Goal: Find specific page/section: Find specific page/section

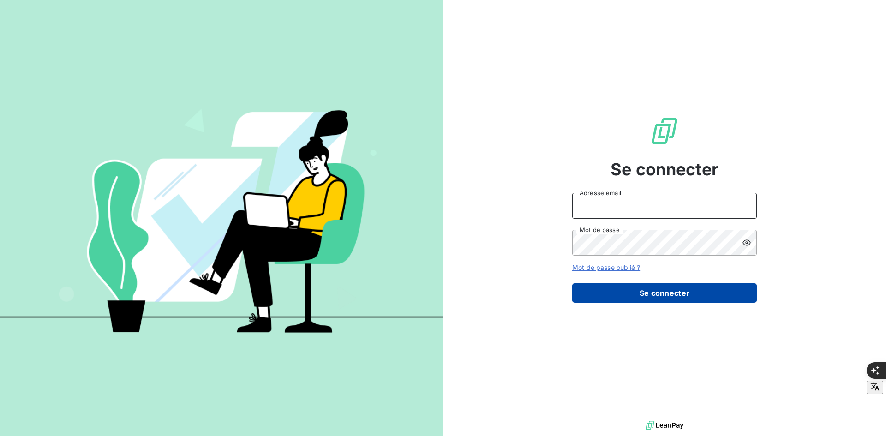
type input "[PERSON_NAME][EMAIL_ADDRESS][DOMAIN_NAME]"
click at [705, 295] on button "Se connecter" at bounding box center [664, 292] width 185 height 19
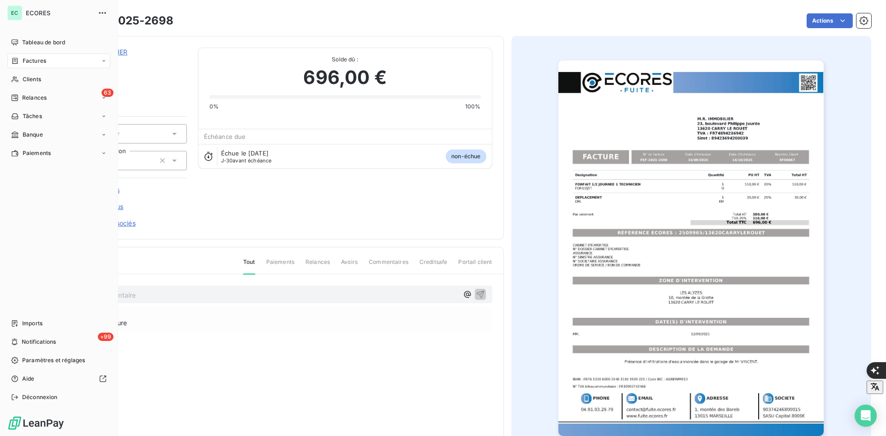
drag, startPoint x: 29, startPoint y: 63, endPoint x: 30, endPoint y: 56, distance: 6.5
click at [30, 58] on span "Factures" at bounding box center [35, 61] width 24 height 8
click at [35, 65] on span "Factures" at bounding box center [35, 61] width 24 height 8
click at [36, 66] on div "Factures" at bounding box center [58, 61] width 103 height 15
click at [38, 78] on span "Factures" at bounding box center [34, 79] width 24 height 8
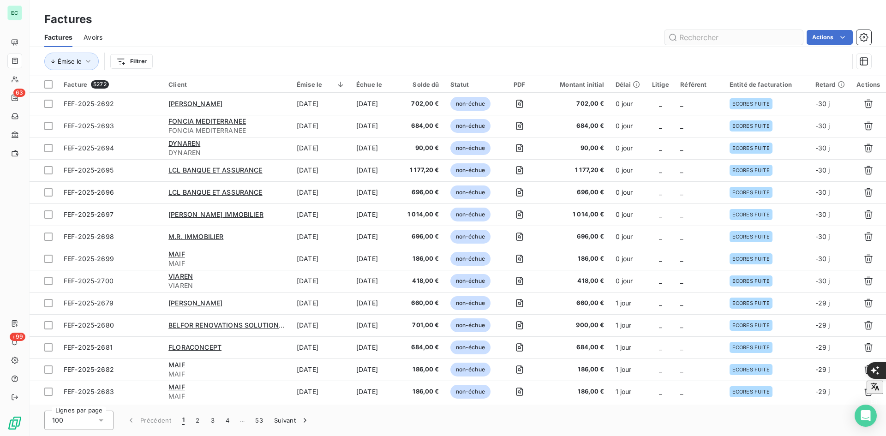
click at [704, 34] on input "text" at bounding box center [733, 37] width 138 height 15
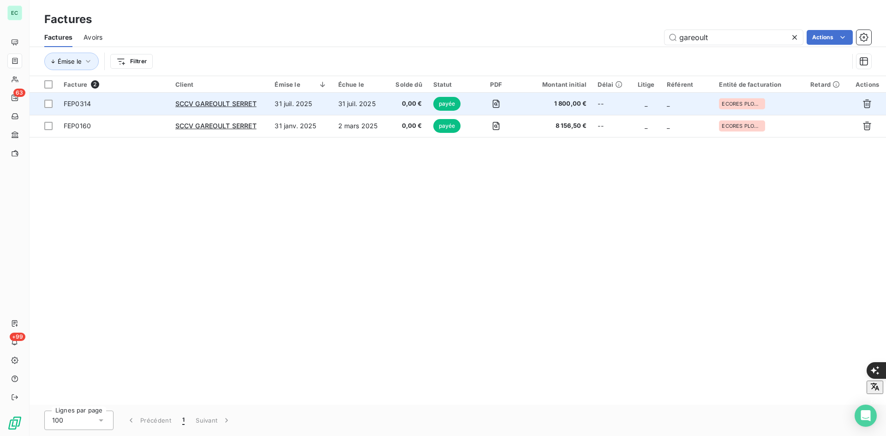
type input "gareoult"
click at [337, 105] on td "31 juil. 2025" at bounding box center [360, 104] width 54 height 22
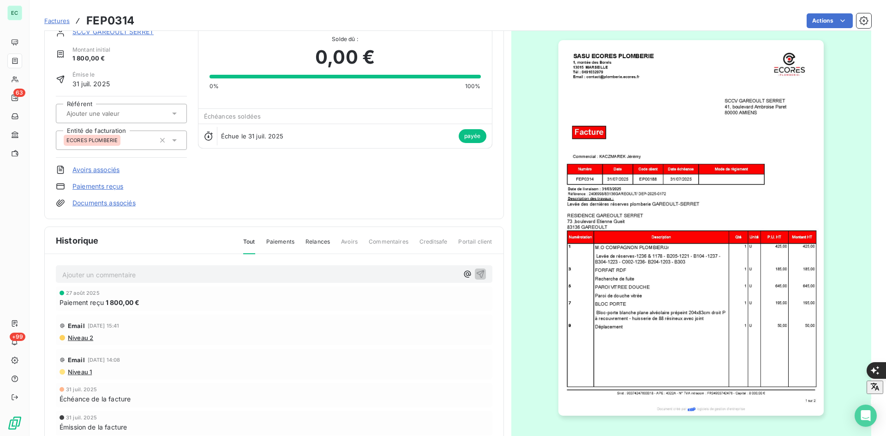
scroll to position [41, 0]
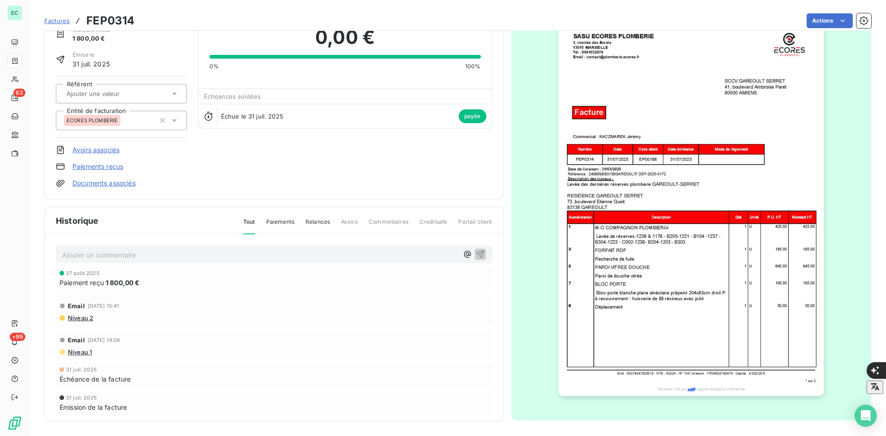
click at [808, 107] on img "button" at bounding box center [690, 208] width 265 height 376
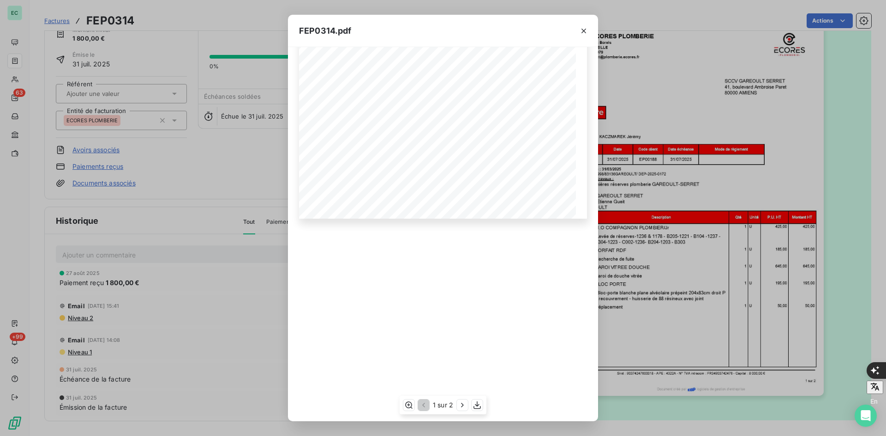
scroll to position [508, 0]
click at [455, 405] on div "1 sur 2" at bounding box center [443, 405] width 87 height 18
click at [460, 405] on icon "button" at bounding box center [462, 404] width 9 height 9
click at [424, 407] on icon "button" at bounding box center [422, 404] width 9 height 9
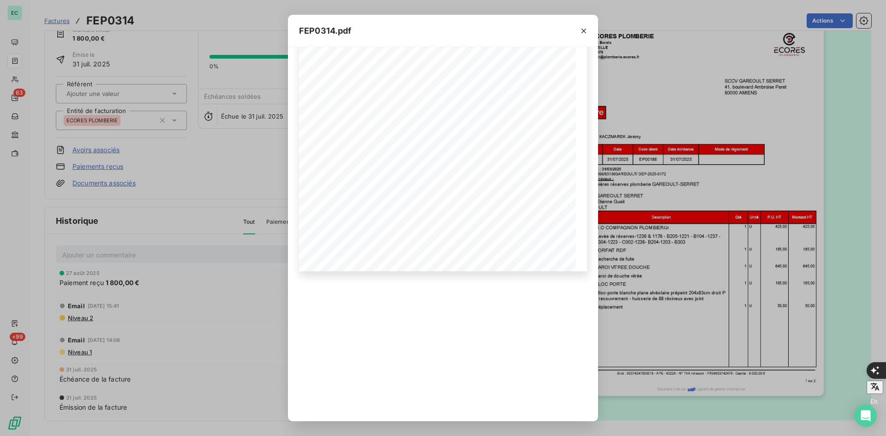
scroll to position [67, 0]
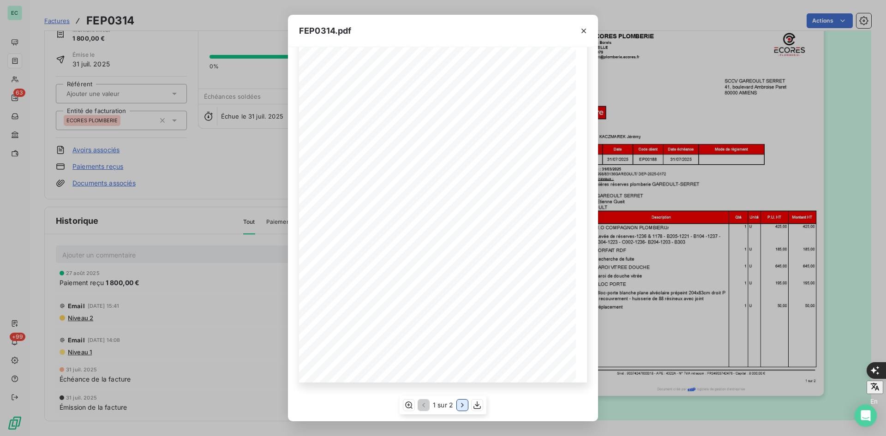
click at [462, 406] on icon "button" at bounding box center [462, 404] width 9 height 9
click at [587, 30] on icon "button" at bounding box center [583, 30] width 9 height 9
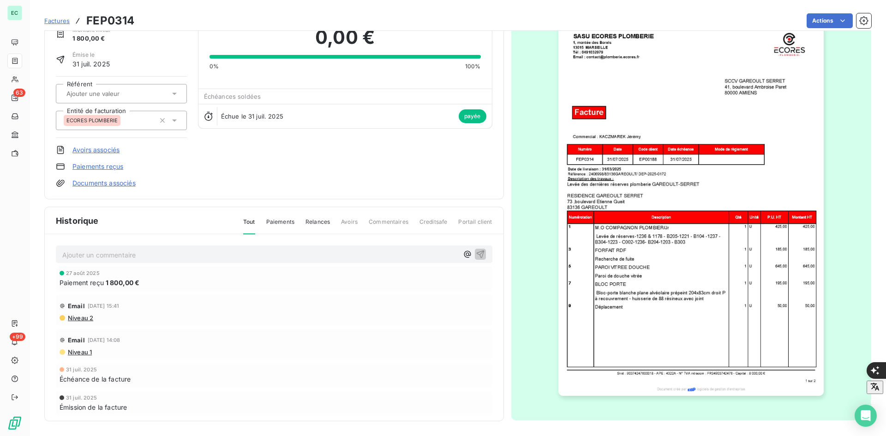
click at [66, 17] on span "Factures" at bounding box center [56, 20] width 25 height 7
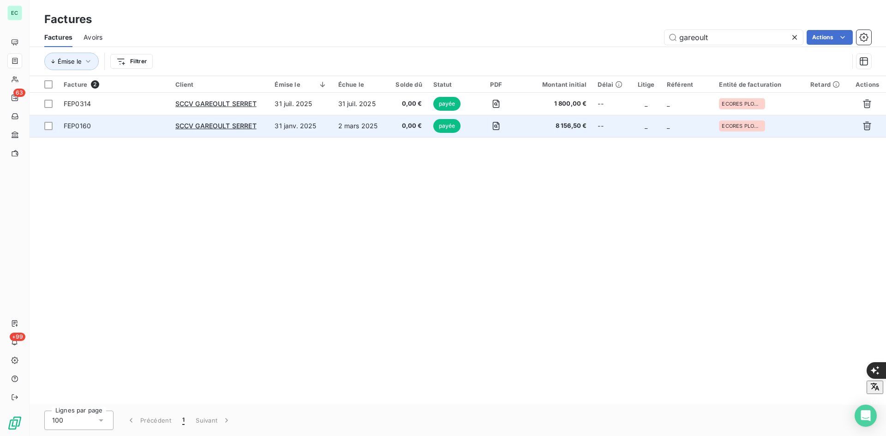
click at [414, 135] on td "0,00 €" at bounding box center [407, 126] width 41 height 22
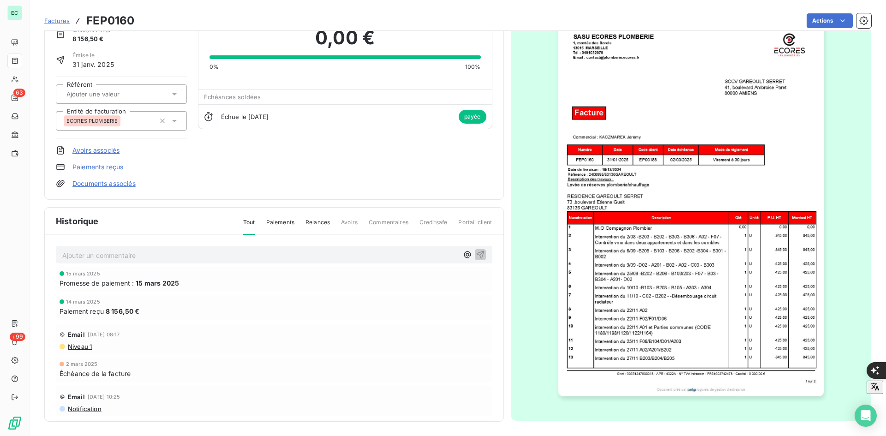
scroll to position [41, 0]
click at [753, 296] on img "button" at bounding box center [690, 208] width 265 height 376
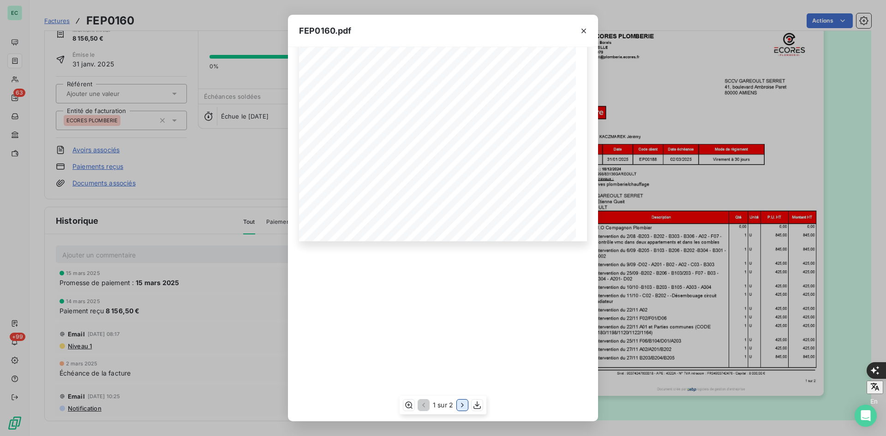
scroll to position [353, 0]
click at [459, 405] on icon "button" at bounding box center [462, 404] width 9 height 9
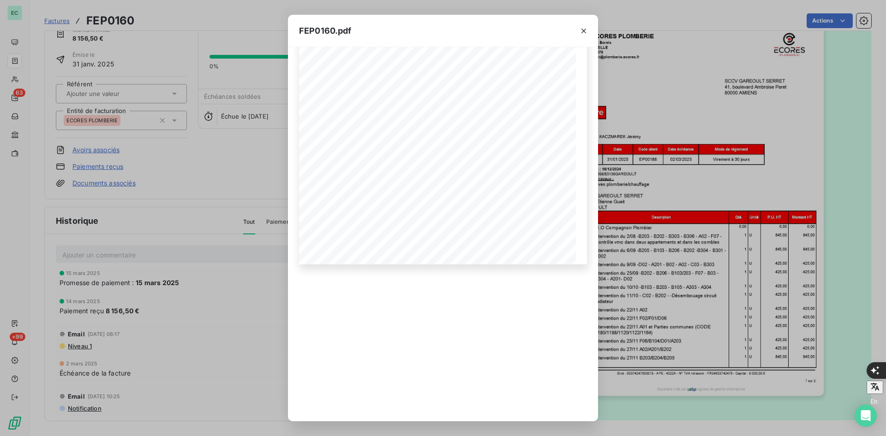
scroll to position [169, 0]
click at [199, 96] on div "FEP0160.pdf 0,00 € Siret : 90374247600018 - APE : 4322A - N° TVA intracom : FR3…" at bounding box center [443, 218] width 886 height 436
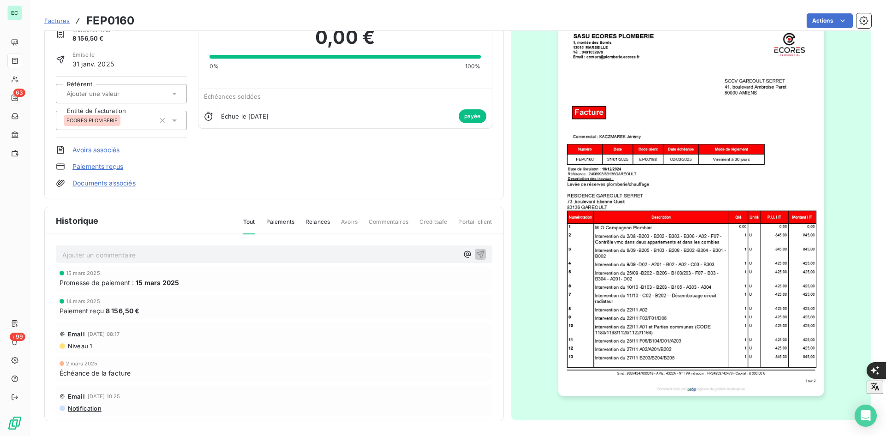
click at [58, 21] on span "Factures" at bounding box center [56, 20] width 25 height 7
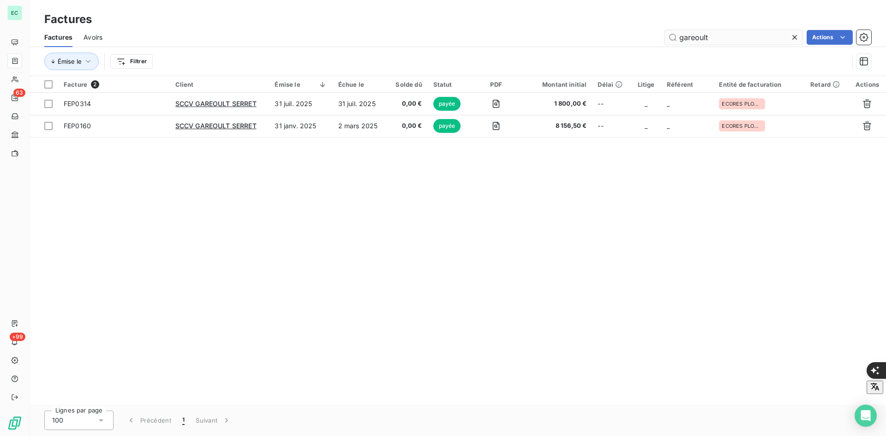
drag, startPoint x: 721, startPoint y: 45, endPoint x: 712, endPoint y: 42, distance: 9.1
click at [712, 42] on div "Factures Avoirs gareoult Actions" at bounding box center [458, 37] width 856 height 19
drag, startPoint x: 722, startPoint y: 36, endPoint x: 649, endPoint y: 44, distance: 73.7
click at [649, 44] on div "gareoult Actions" at bounding box center [492, 37] width 758 height 15
type input "187"
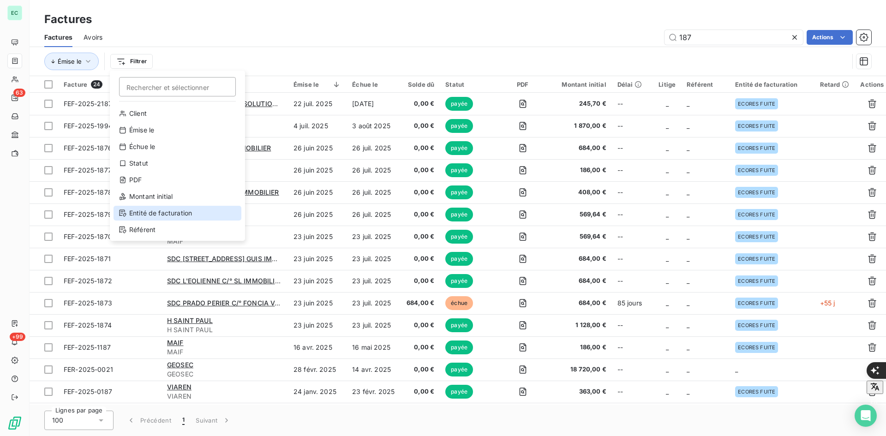
click at [154, 212] on div "Entité de facturation" at bounding box center [177, 213] width 128 height 15
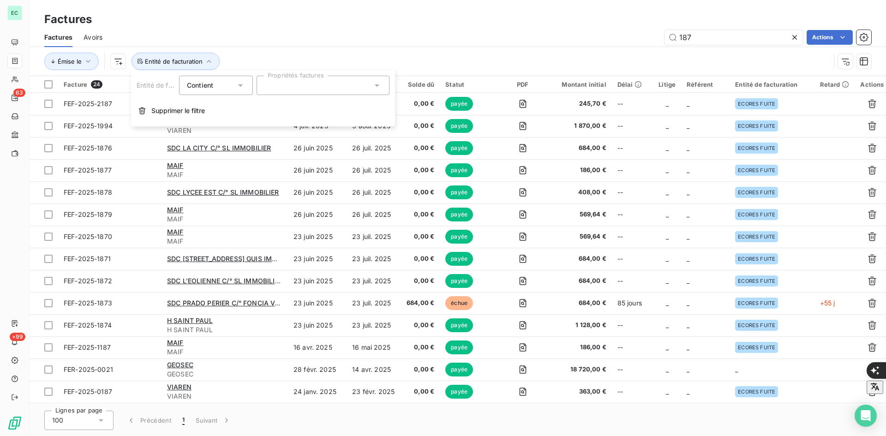
click at [305, 88] on div at bounding box center [323, 85] width 133 height 19
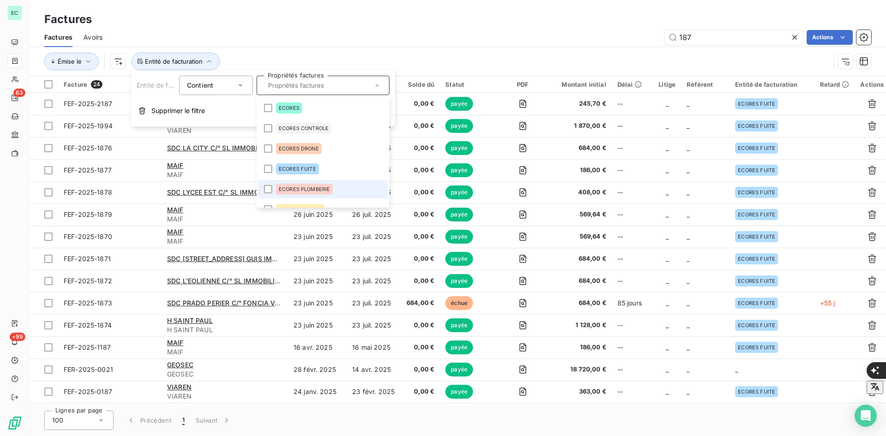
click at [317, 193] on div "ECORES PLOMBERIE" at bounding box center [304, 189] width 57 height 11
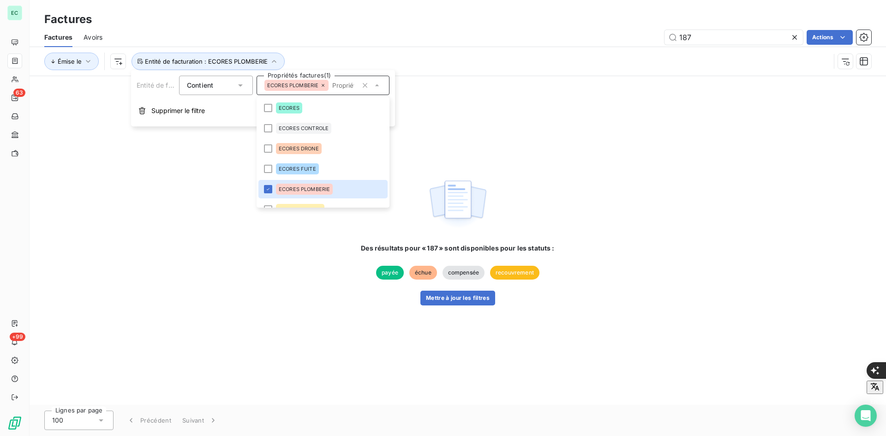
click at [482, 40] on div "187 Actions" at bounding box center [492, 37] width 758 height 15
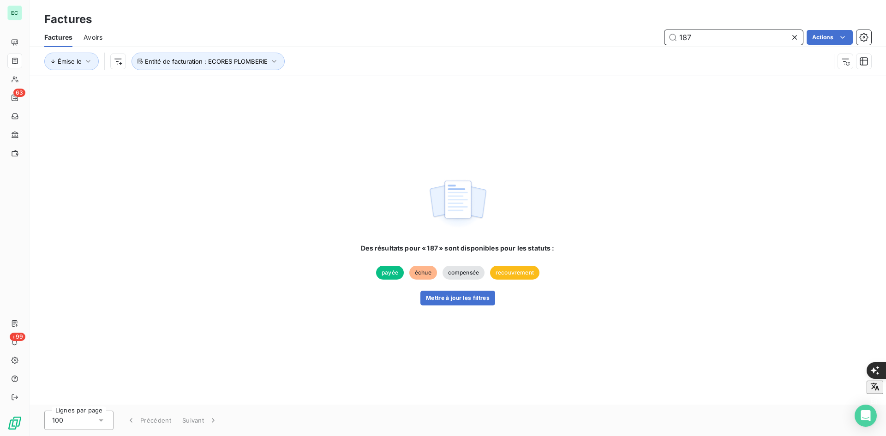
click at [735, 39] on input "187" at bounding box center [733, 37] width 138 height 15
click at [884, 94] on div "Des résultats pour « 187 » sont disponibles pour les statuts : payée échue comp…" at bounding box center [458, 240] width 856 height 329
drag, startPoint x: 247, startPoint y: 436, endPoint x: 270, endPoint y: 424, distance: 25.2
click at [248, 434] on div "Lignes par page 100 Précédent Suivant" at bounding box center [458, 420] width 856 height 31
click at [633, 161] on div "Des résultats pour « 187 » sont disponibles pour les statuts : payée échue comp…" at bounding box center [458, 240] width 856 height 329
